Goal: Check status: Check status

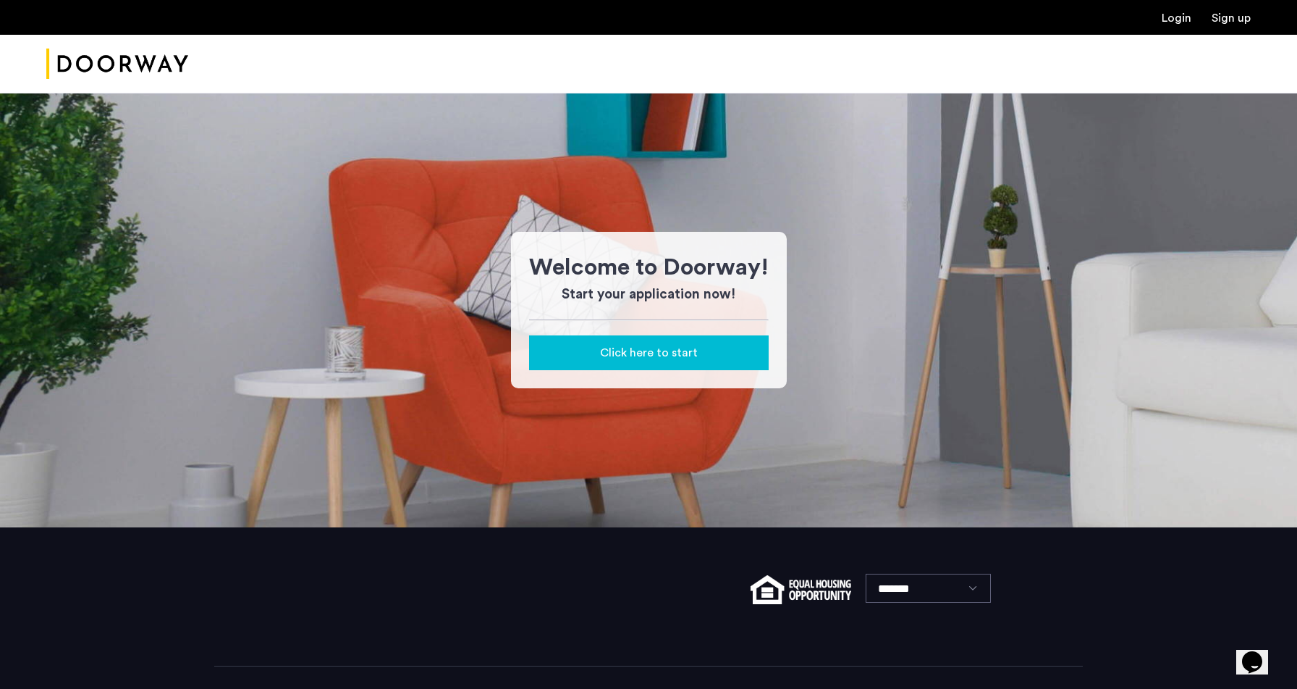
click at [1176, 17] on link "Login" at bounding box center [1177, 18] width 30 height 12
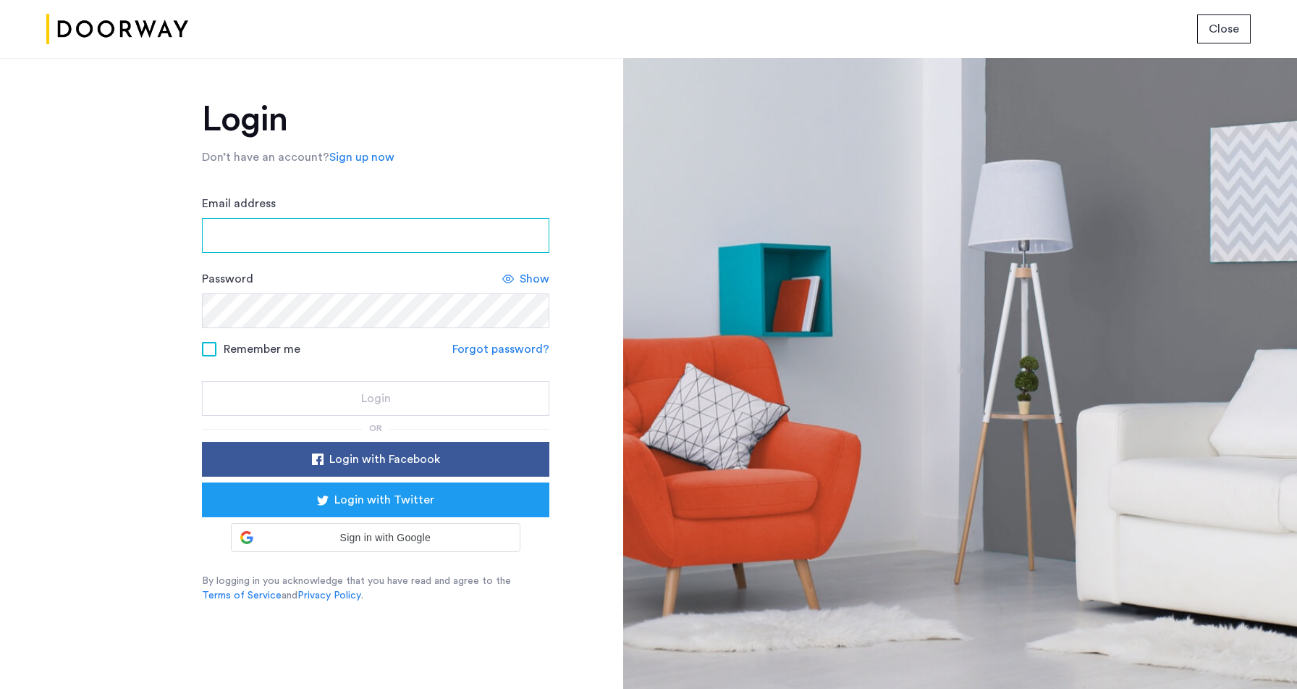
click at [430, 234] on input "Email address" at bounding box center [376, 235] width 348 height 35
type input "**********"
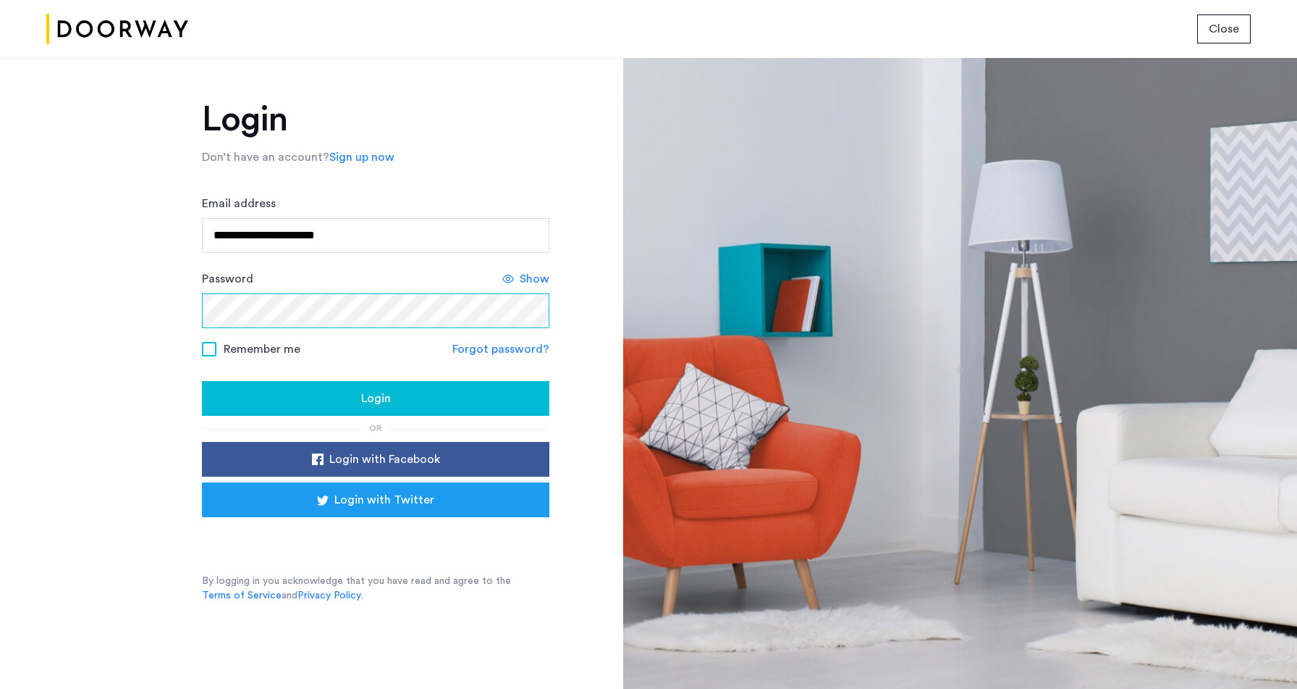
click at [202, 381] on button "Login" at bounding box center [376, 398] width 348 height 35
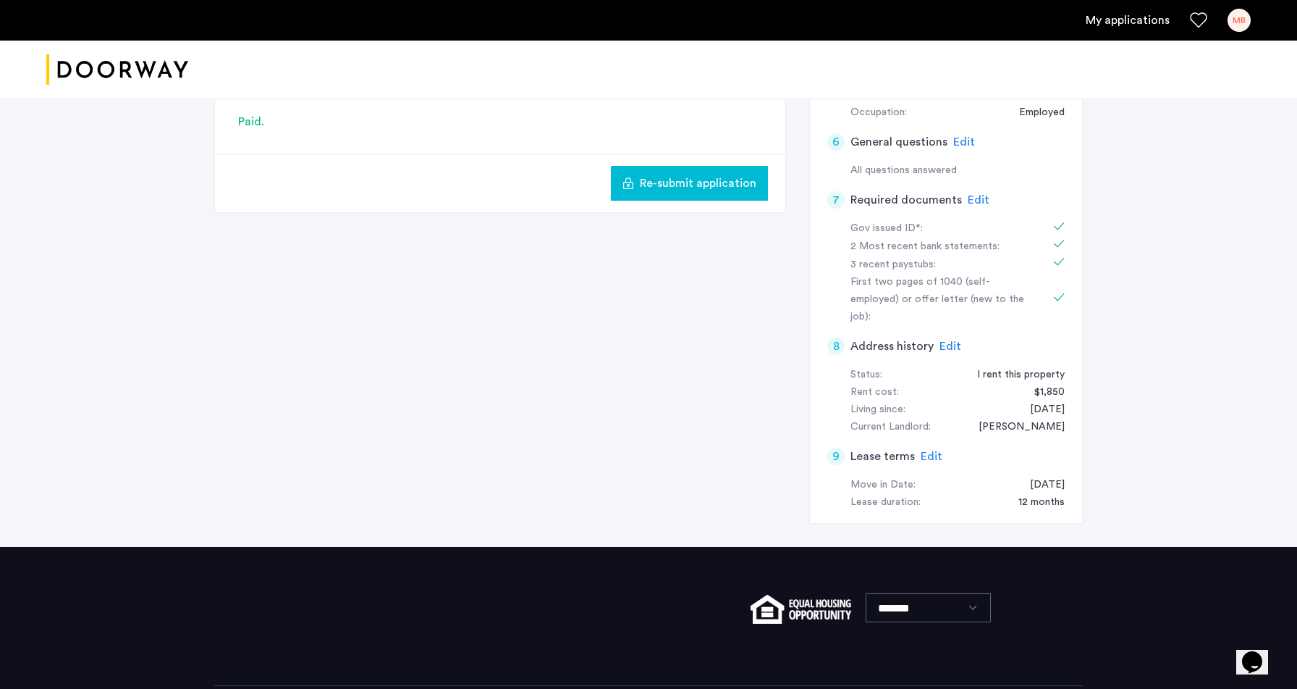
scroll to position [468, 0]
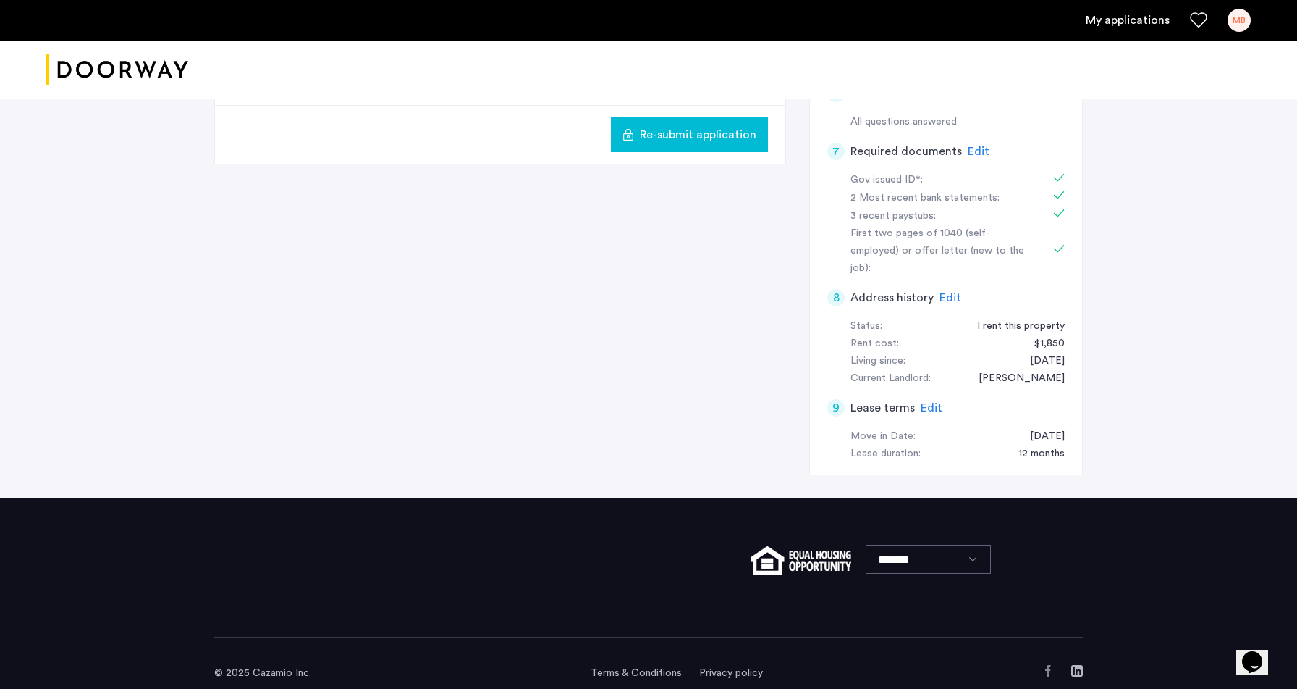
click at [1135, 9] on ul "My applications MB" at bounding box center [648, 20] width 1205 height 23
click at [1132, 27] on link "My applications" at bounding box center [1128, 20] width 84 height 17
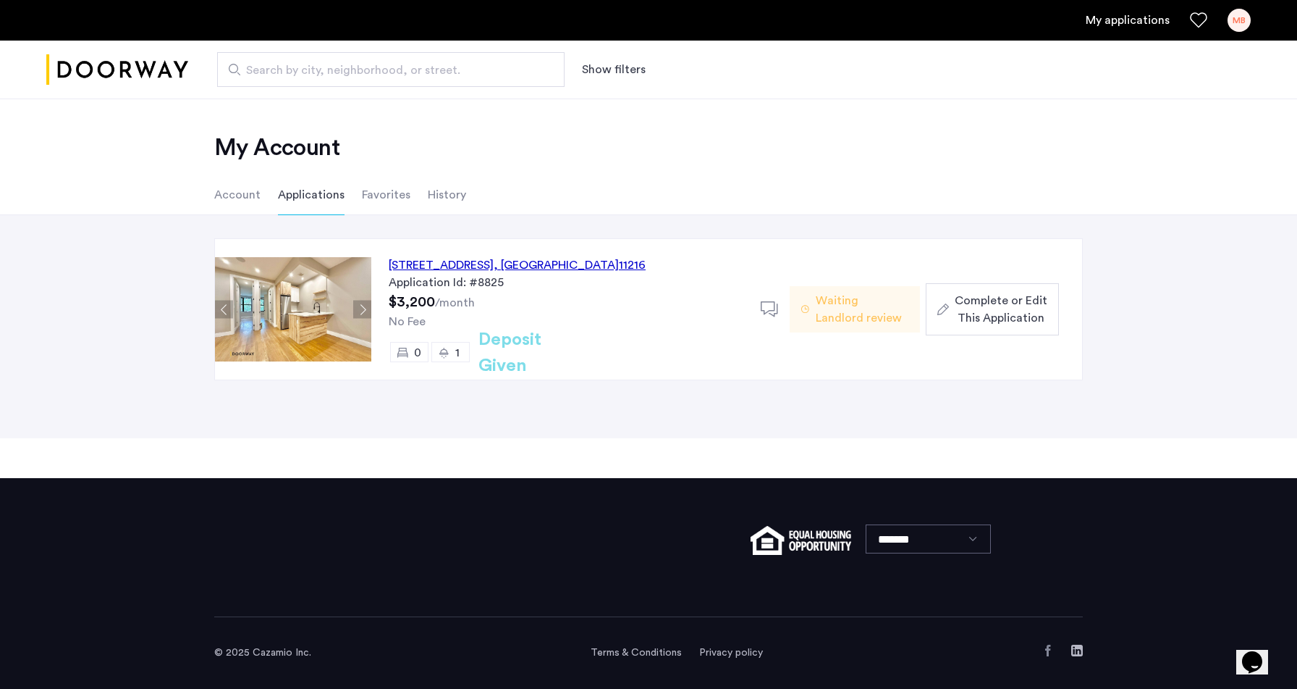
click at [865, 311] on span "Waiting Landlord review" at bounding box center [862, 309] width 93 height 35
click at [453, 354] on div "1" at bounding box center [451, 352] width 38 height 20
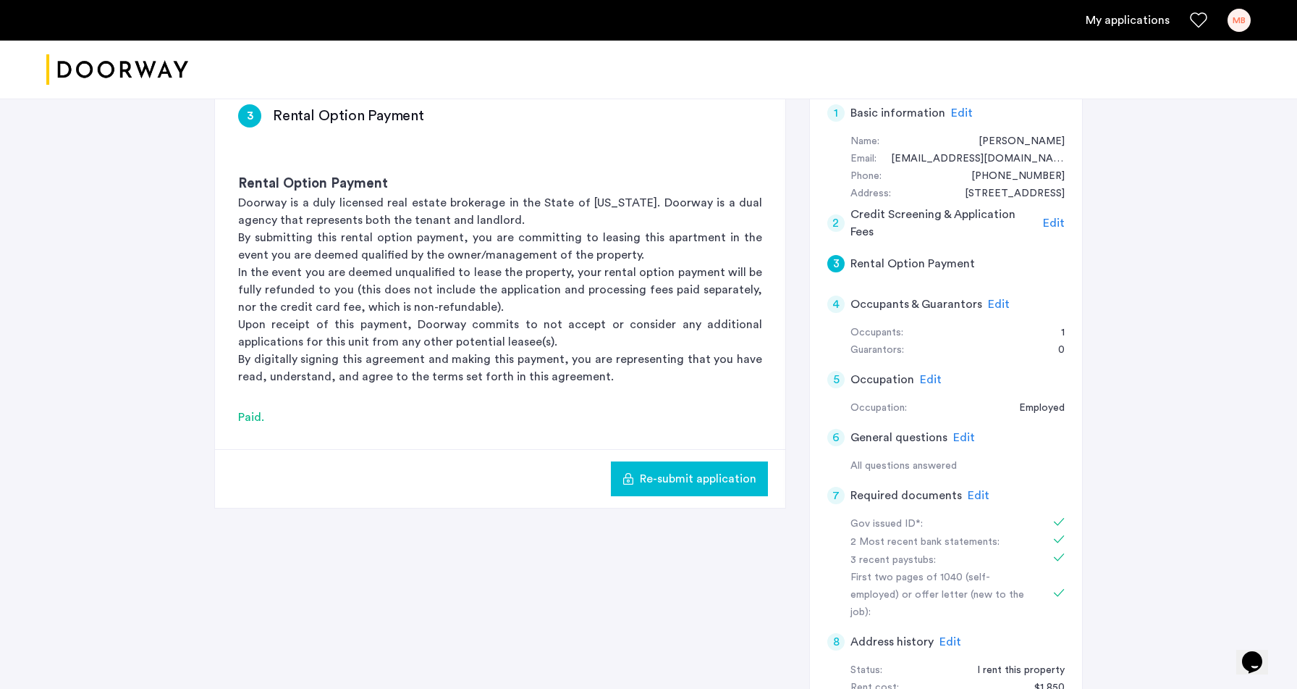
scroll to position [468, 0]
